Goal: Find specific page/section: Find specific page/section

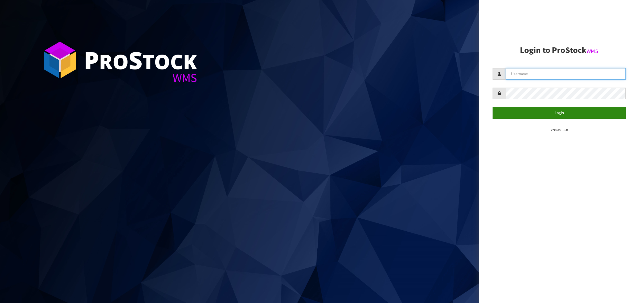
type input "[PERSON_NAME][EMAIL_ADDRESS][DOMAIN_NAME]"
click at [507, 113] on button "Login" at bounding box center [558, 112] width 133 height 11
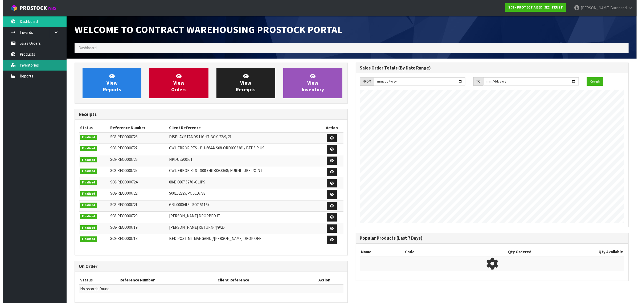
scroll to position [296, 281]
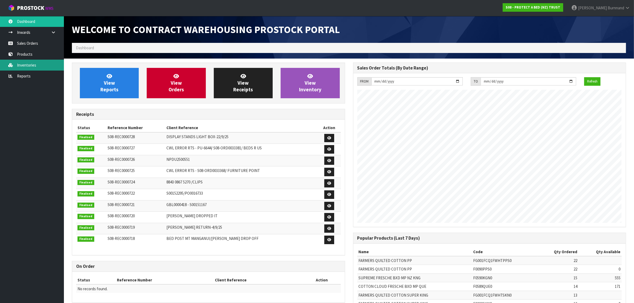
click at [22, 63] on link "Inventories" at bounding box center [32, 65] width 64 height 11
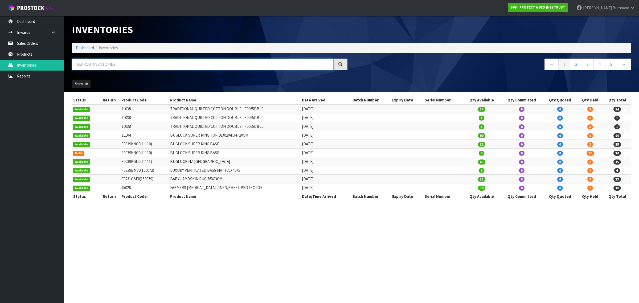
click at [83, 63] on input "text" at bounding box center [203, 64] width 262 height 11
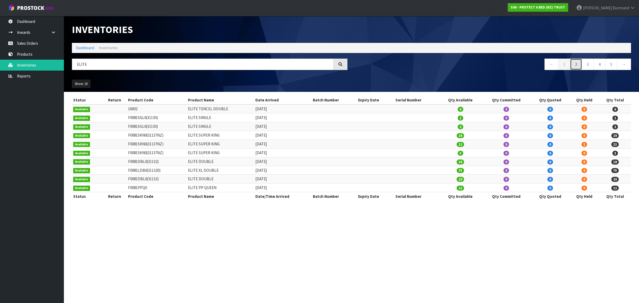
click at [575, 64] on link "2" at bounding box center [576, 64] width 12 height 11
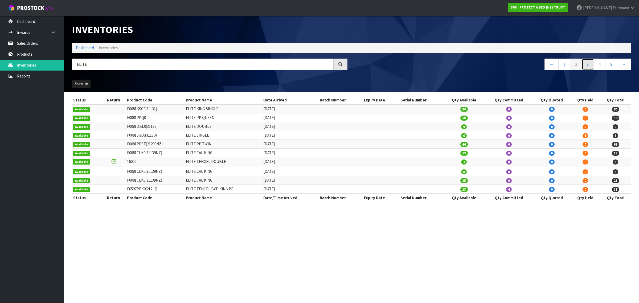
click at [590, 64] on link "3" at bounding box center [588, 64] width 12 height 11
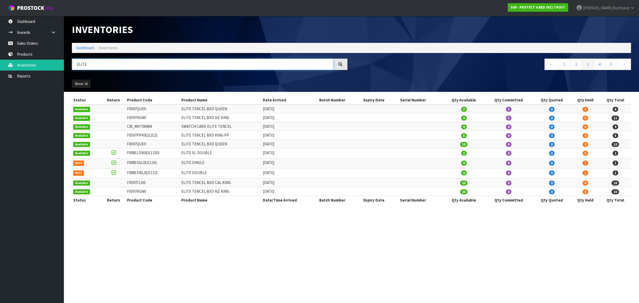
drag, startPoint x: 99, startPoint y: 62, endPoint x: 73, endPoint y: 62, distance: 25.6
click at [73, 62] on input "ELITE" at bounding box center [203, 64] width 262 height 11
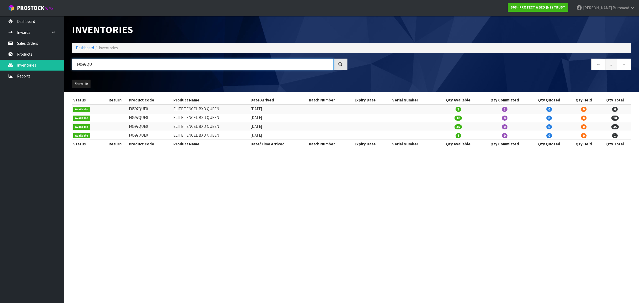
type input "F0597QU"
